Goal: Task Accomplishment & Management: Use online tool/utility

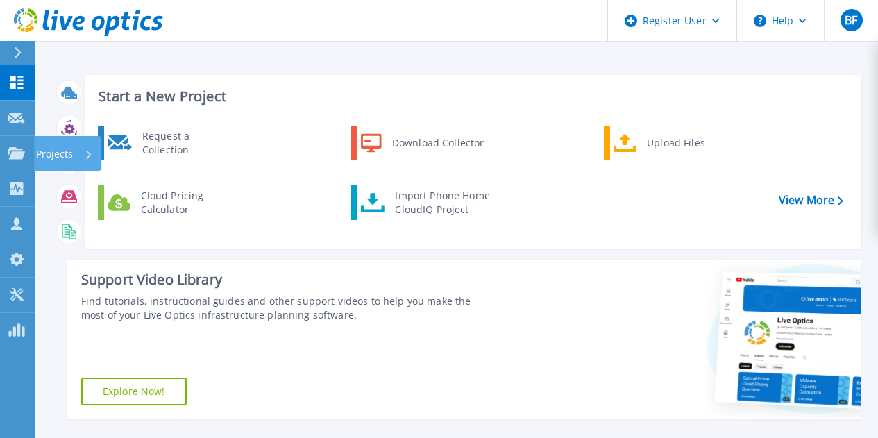
click at [22, 153] on icon at bounding box center [16, 153] width 17 height 12
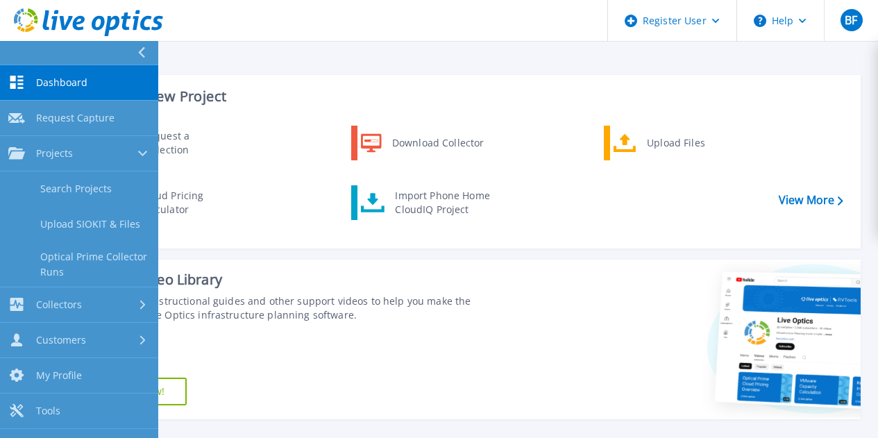
click at [94, 191] on link "Search Projects" at bounding box center [79, 188] width 158 height 35
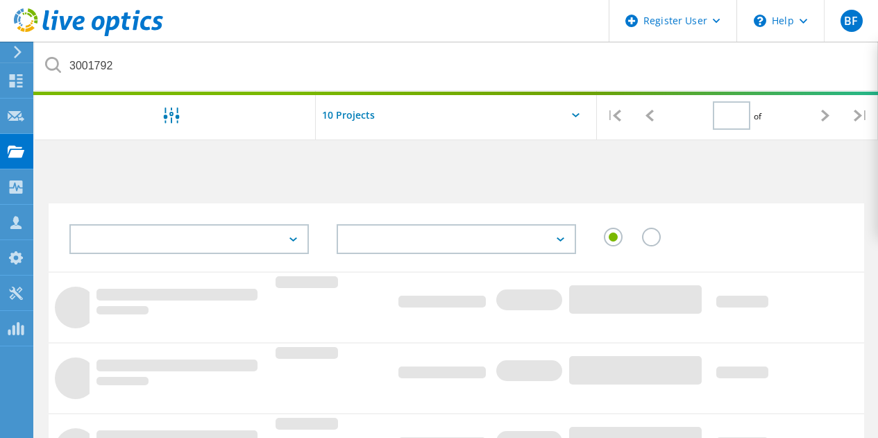
type input "1"
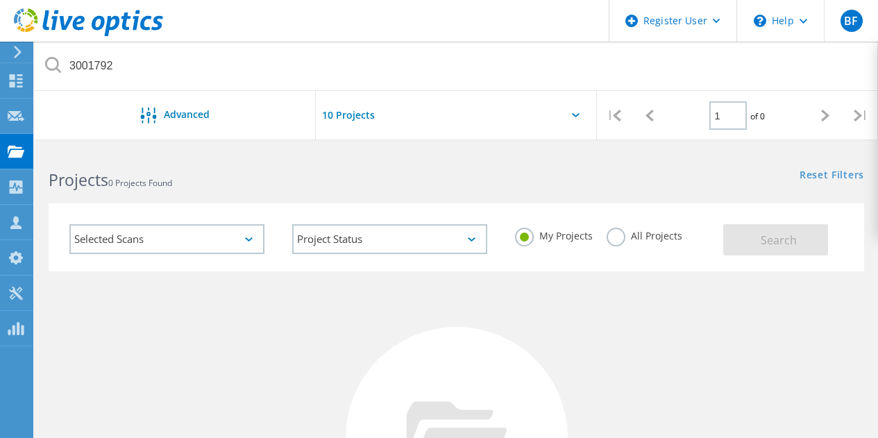
click at [23, 148] on icon at bounding box center [16, 151] width 17 height 13
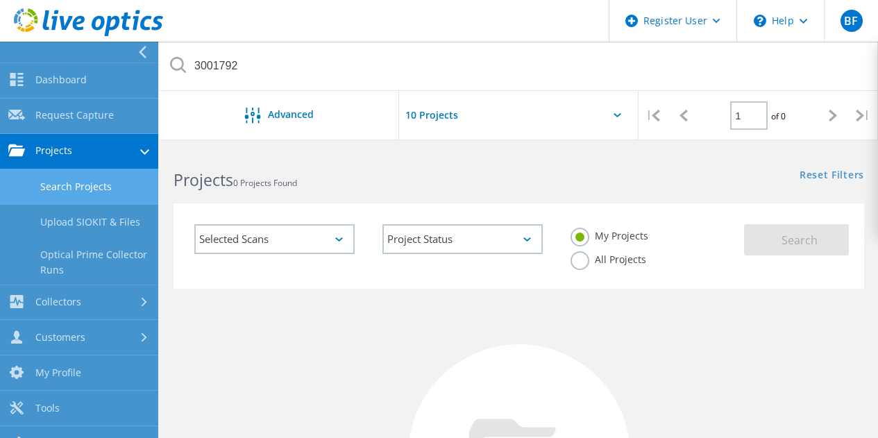
click at [101, 110] on link "Request Capture" at bounding box center [79, 116] width 158 height 35
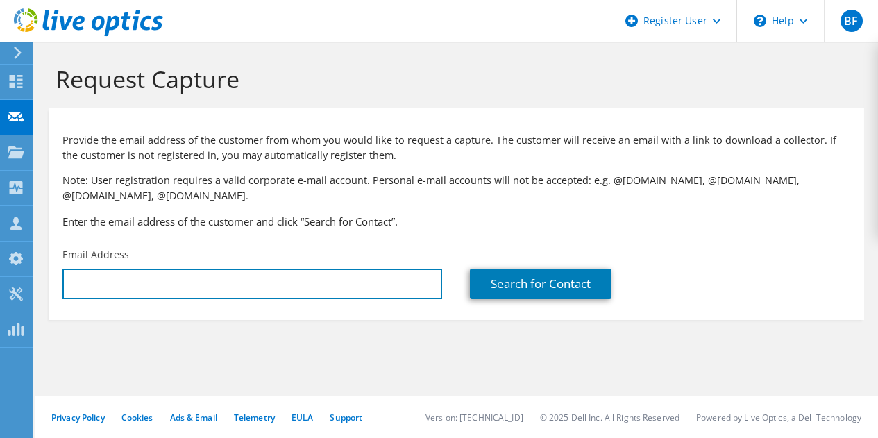
drag, startPoint x: 420, startPoint y: 289, endPoint x: 437, endPoint y: 287, distance: 16.7
click at [420, 289] on input "text" at bounding box center [251, 283] width 379 height 31
paste input "julio.tibery@systechprivate.com.br"
type input "julio.tibery@systechprivate.com.br"
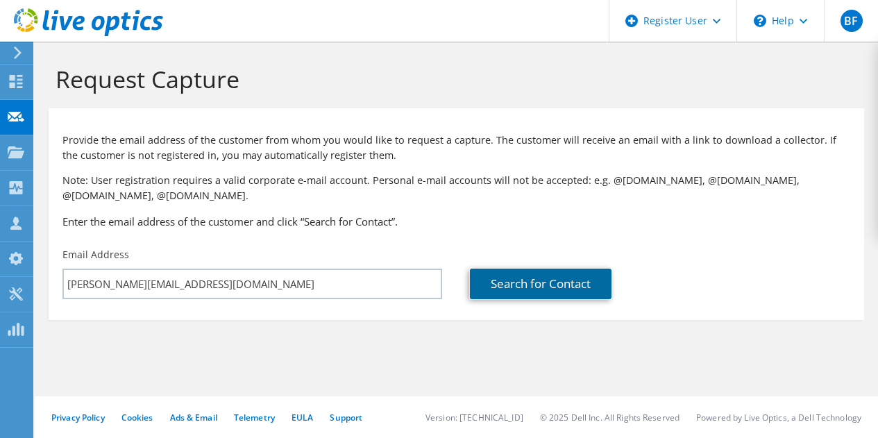
click at [516, 280] on link "Search for Contact" at bounding box center [541, 283] width 142 height 31
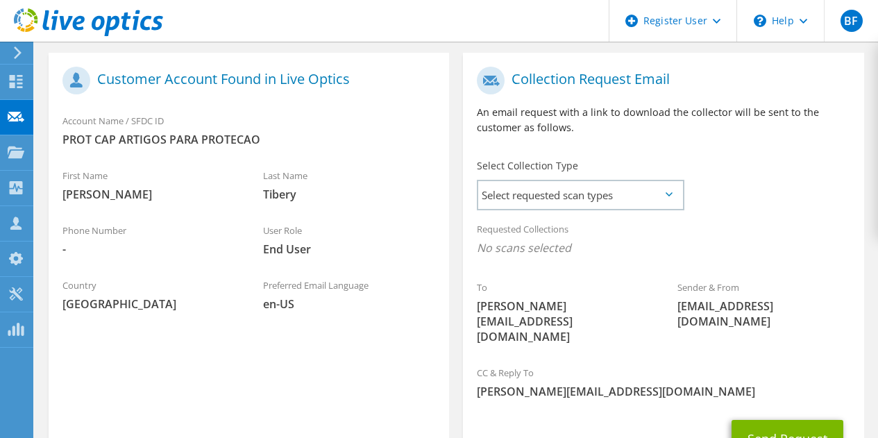
scroll to position [347, 0]
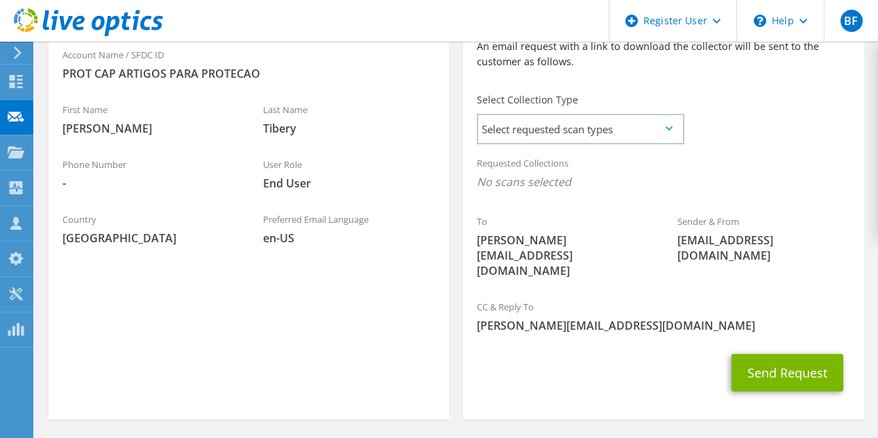
click at [574, 135] on span "Select requested scan types" at bounding box center [580, 129] width 204 height 28
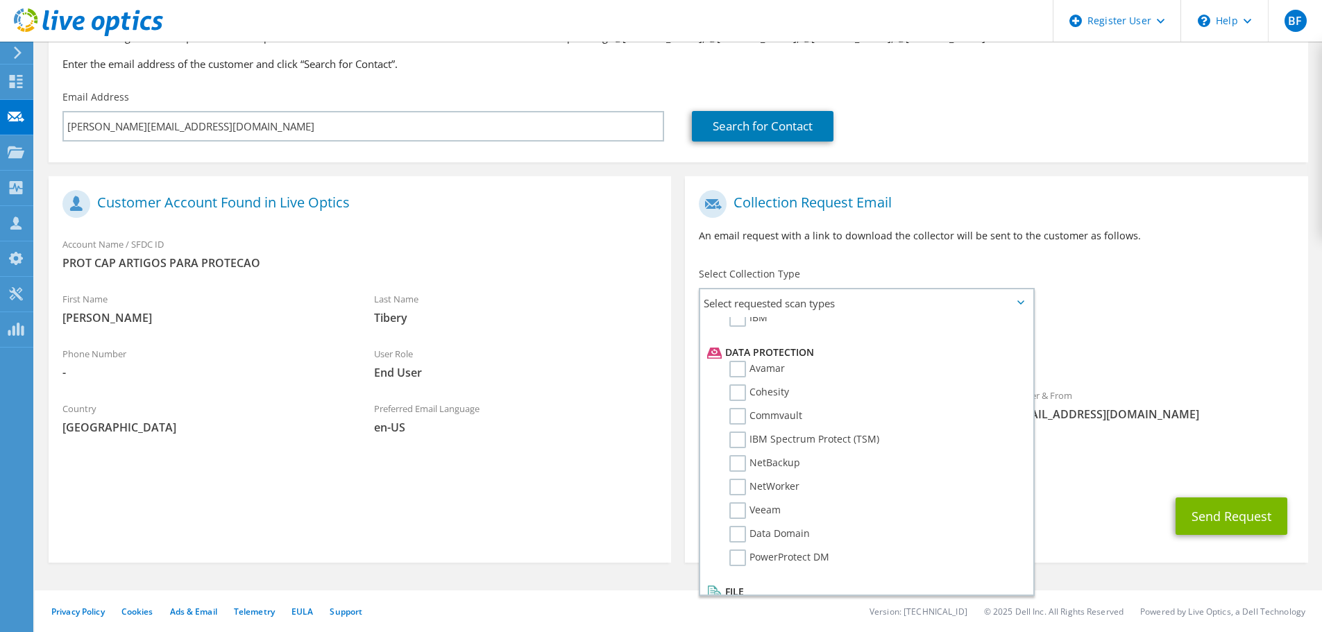
scroll to position [574, 0]
click at [734, 437] on label "NetBackup" at bounding box center [764, 466] width 71 height 17
click at [0, 0] on input "NetBackup" at bounding box center [0, 0] width 0 height 0
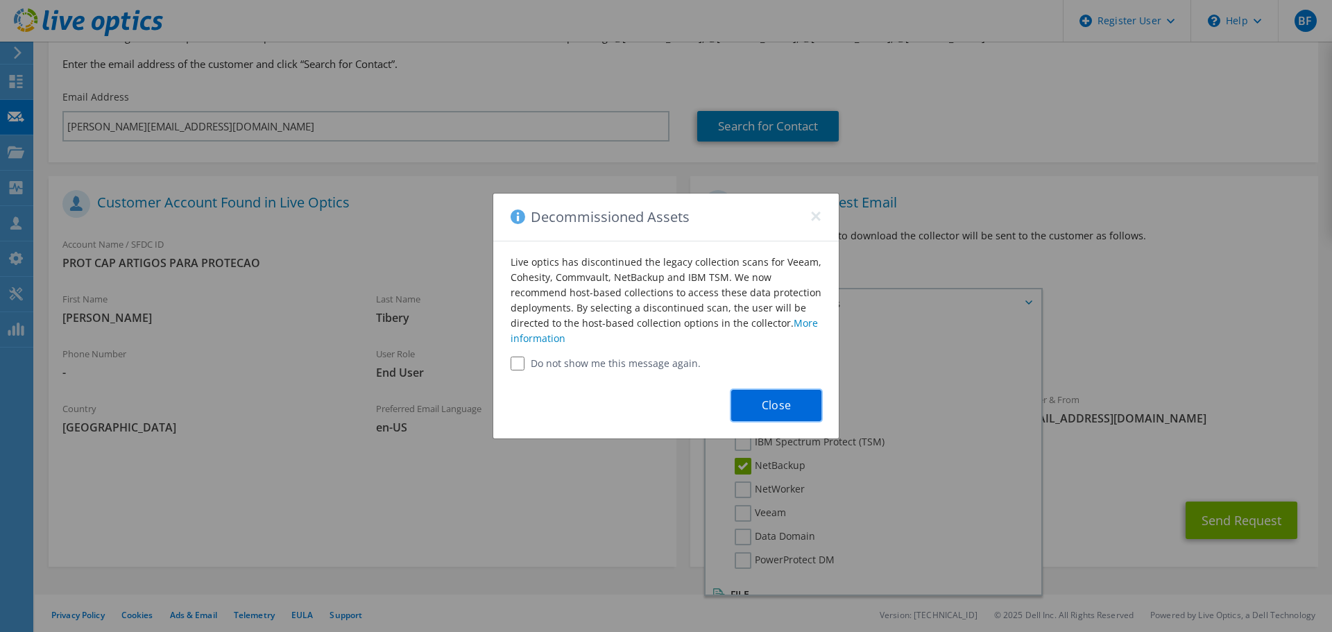
click at [756, 399] on button "Close" at bounding box center [776, 405] width 90 height 31
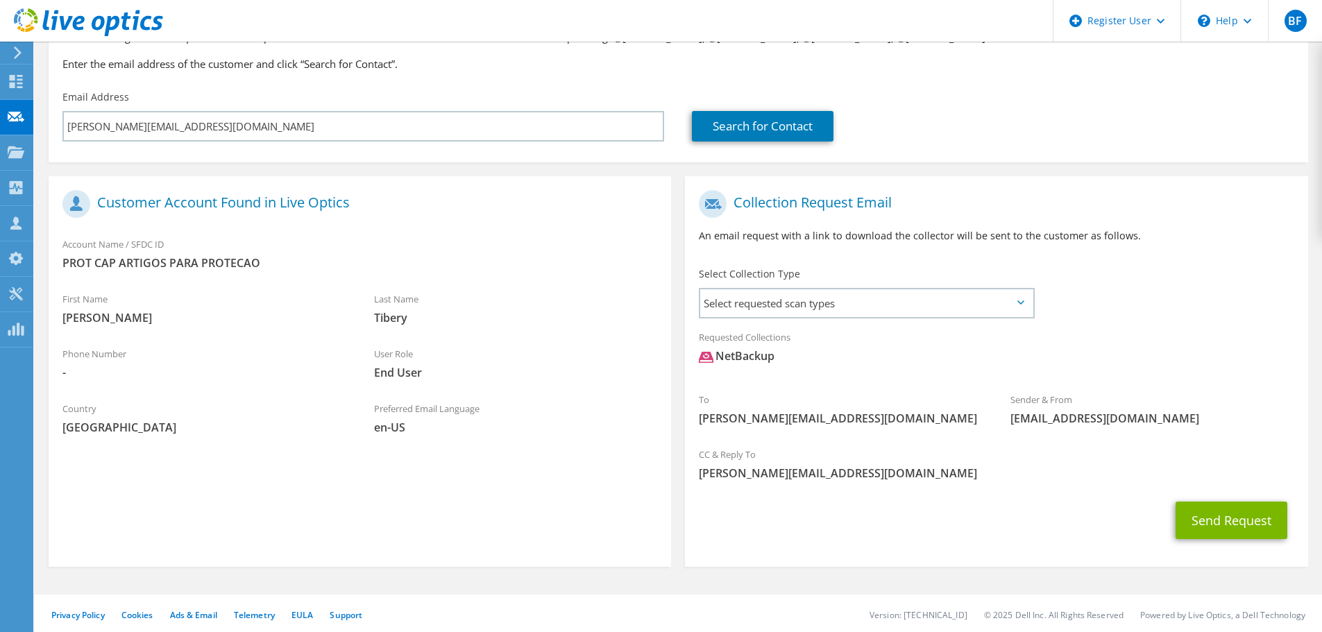
click at [877, 300] on span "Select requested scan types" at bounding box center [866, 303] width 332 height 28
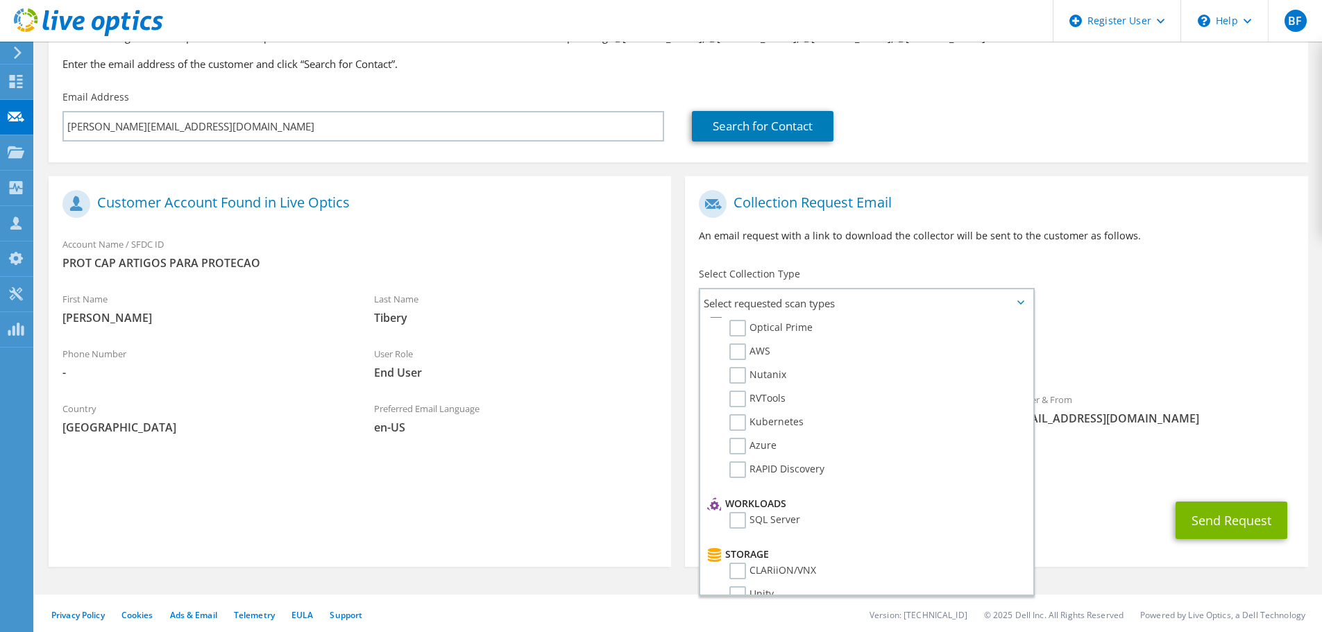
scroll to position [0, 0]
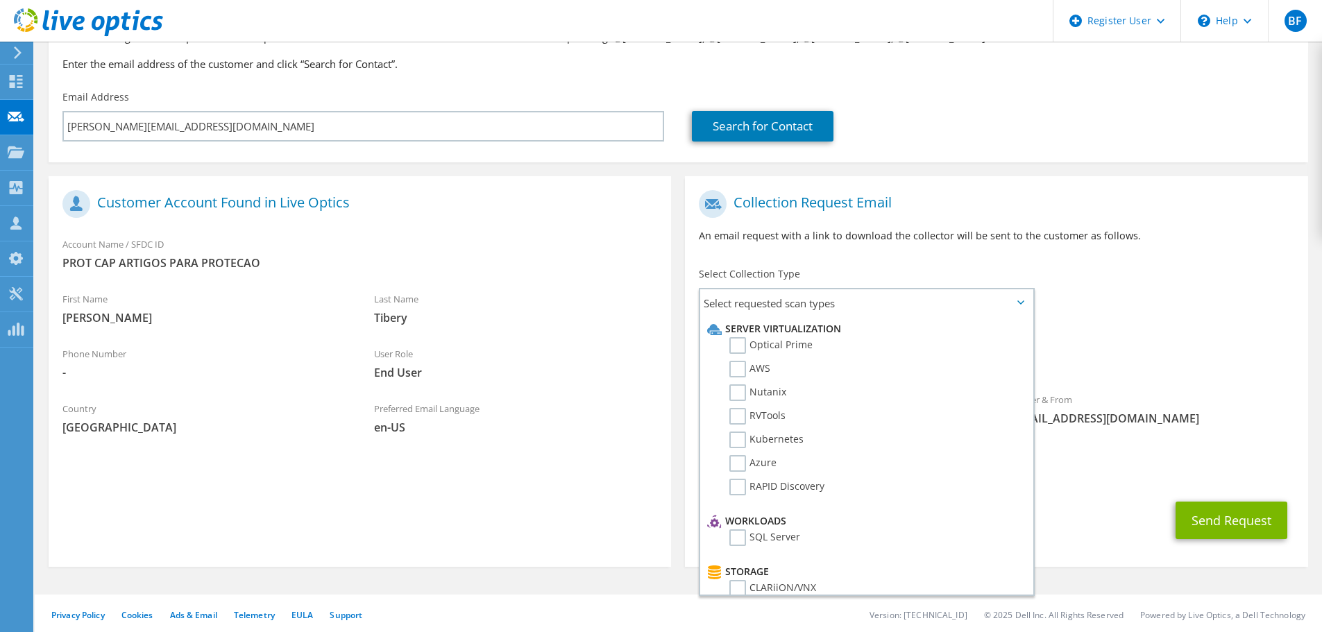
click at [735, 345] on label "Optical Prime" at bounding box center [770, 345] width 83 height 17
click at [0, 0] on input "Optical Prime" at bounding box center [0, 0] width 0 height 0
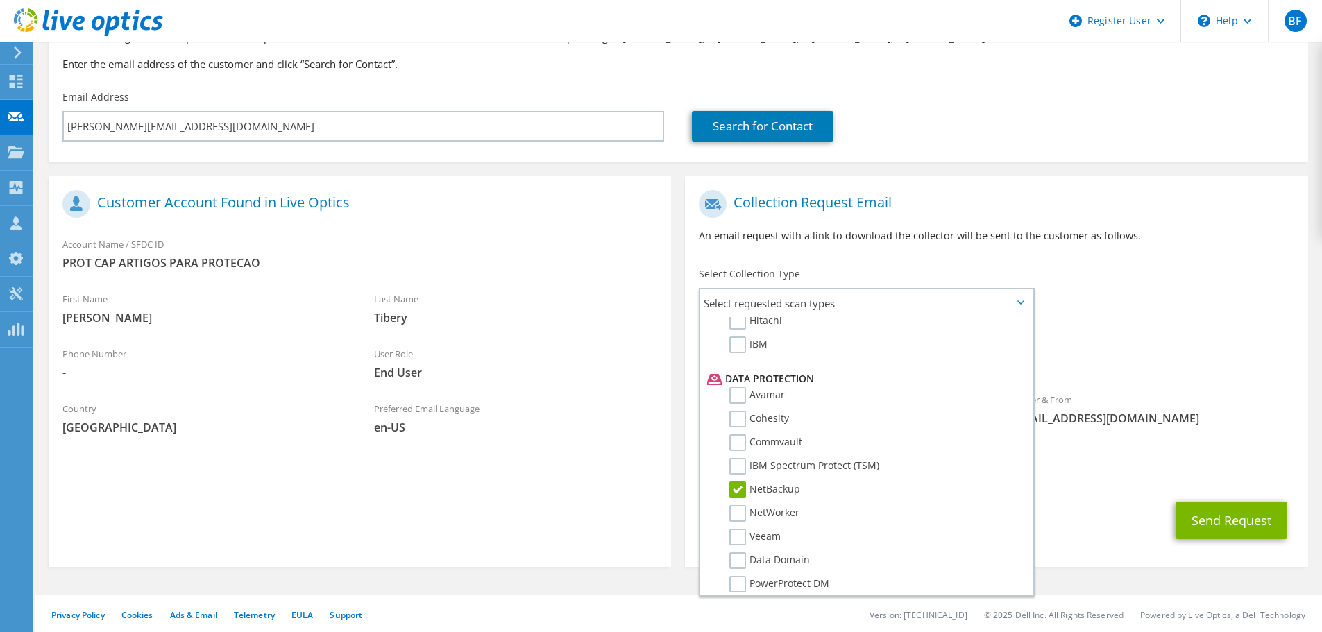
scroll to position [555, 0]
click at [20, 290] on icon at bounding box center [16, 293] width 17 height 13
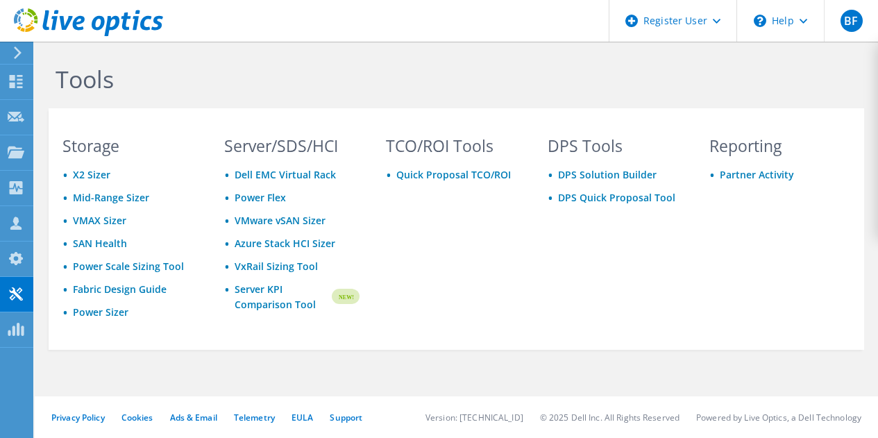
click at [809, 21] on div "\n Help" at bounding box center [779, 21] width 87 height 42
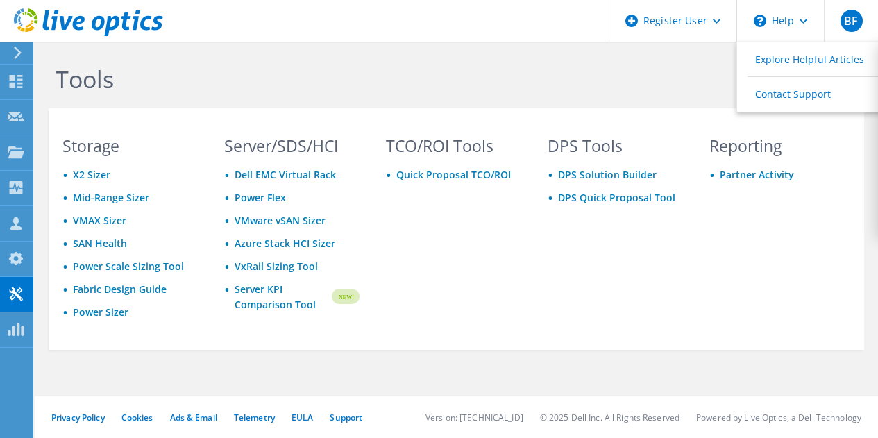
click at [719, 22] on div "Register User" at bounding box center [672, 21] width 128 height 42
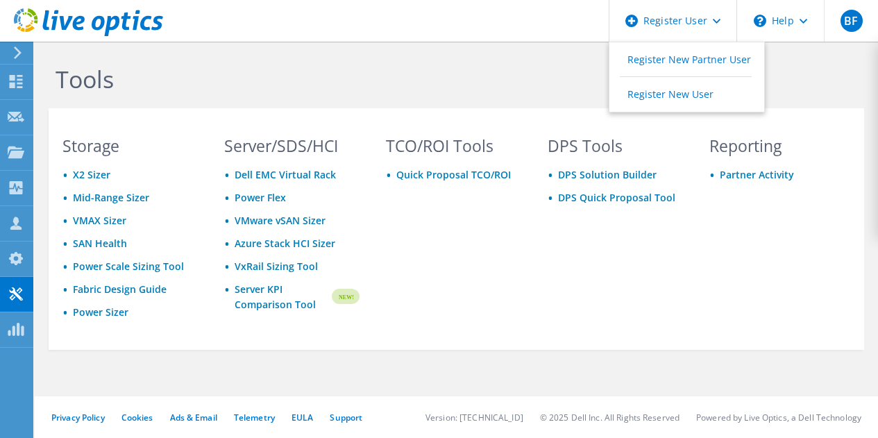
click at [17, 58] on icon at bounding box center [17, 52] width 10 height 12
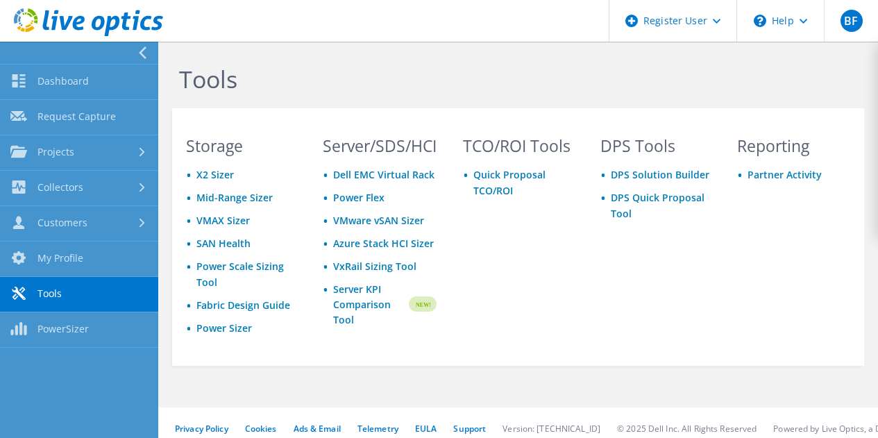
click at [103, 225] on link "Customers" at bounding box center [79, 223] width 158 height 35
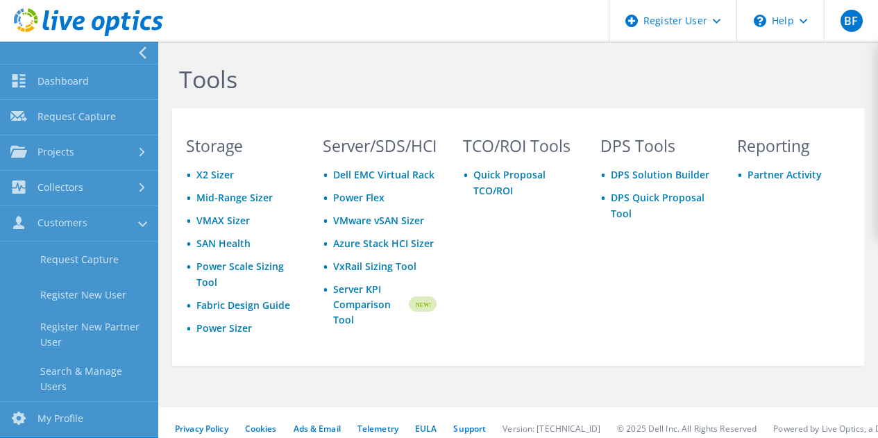
click at [101, 190] on link "Collectors" at bounding box center [79, 188] width 158 height 35
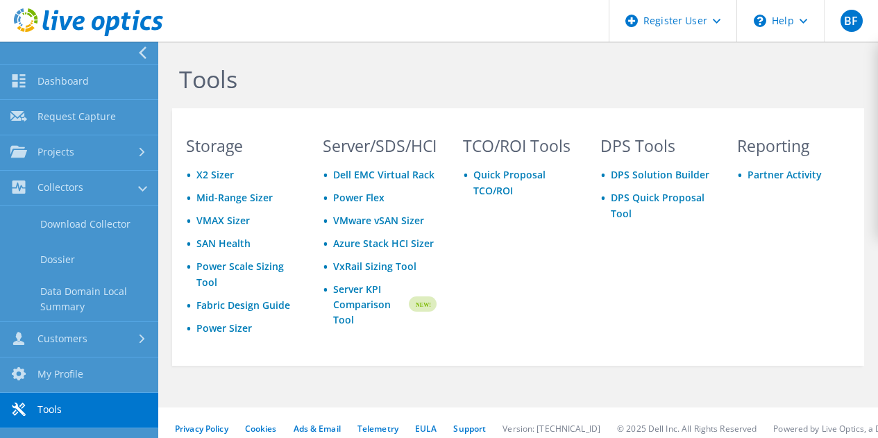
click at [112, 292] on link "Data Domain Local Summary" at bounding box center [79, 299] width 158 height 44
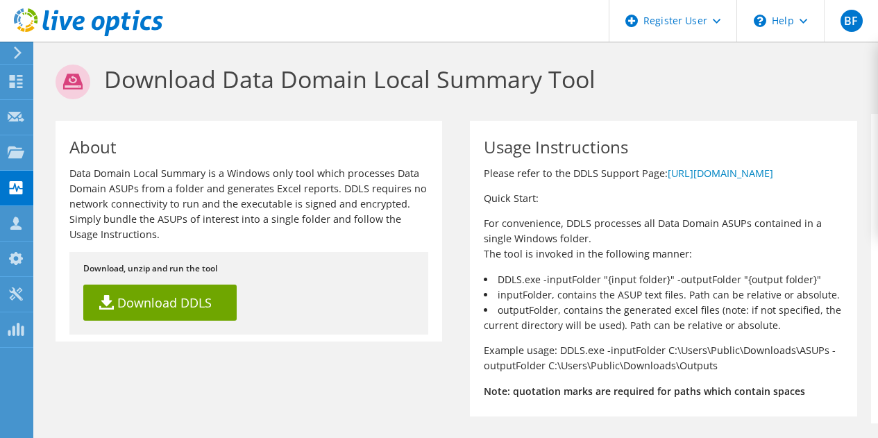
click at [19, 49] on icon at bounding box center [17, 52] width 10 height 12
